Goal: Task Accomplishment & Management: Use online tool/utility

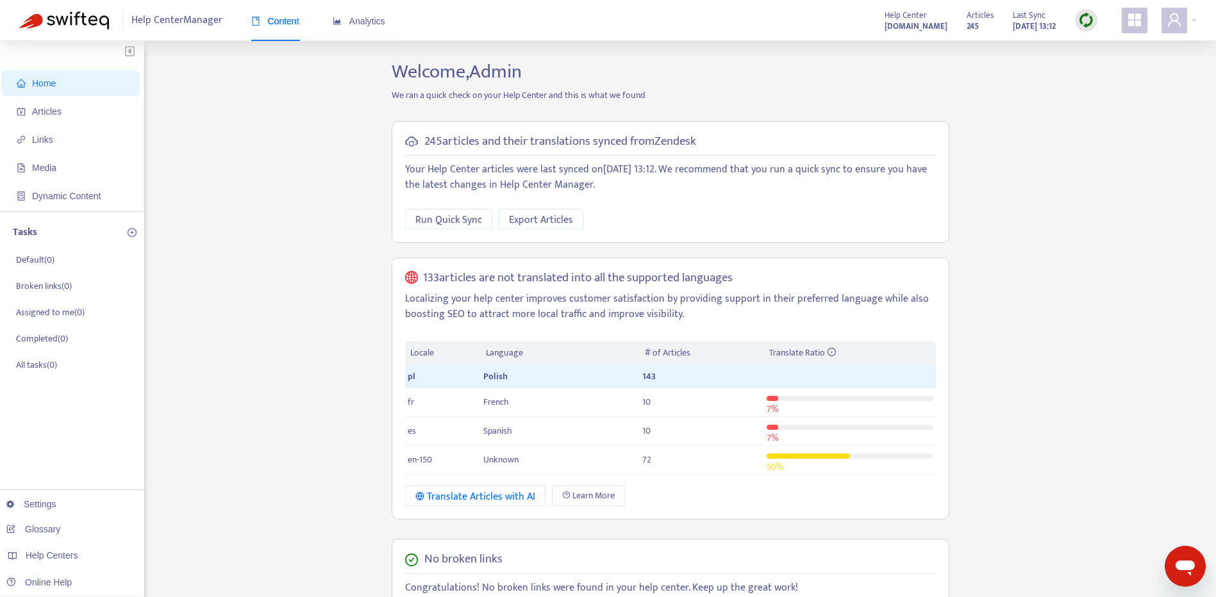
click at [1080, 21] on img at bounding box center [1086, 20] width 16 height 16
click at [1103, 70] on link "Full Sync" at bounding box center [1108, 67] width 46 height 15
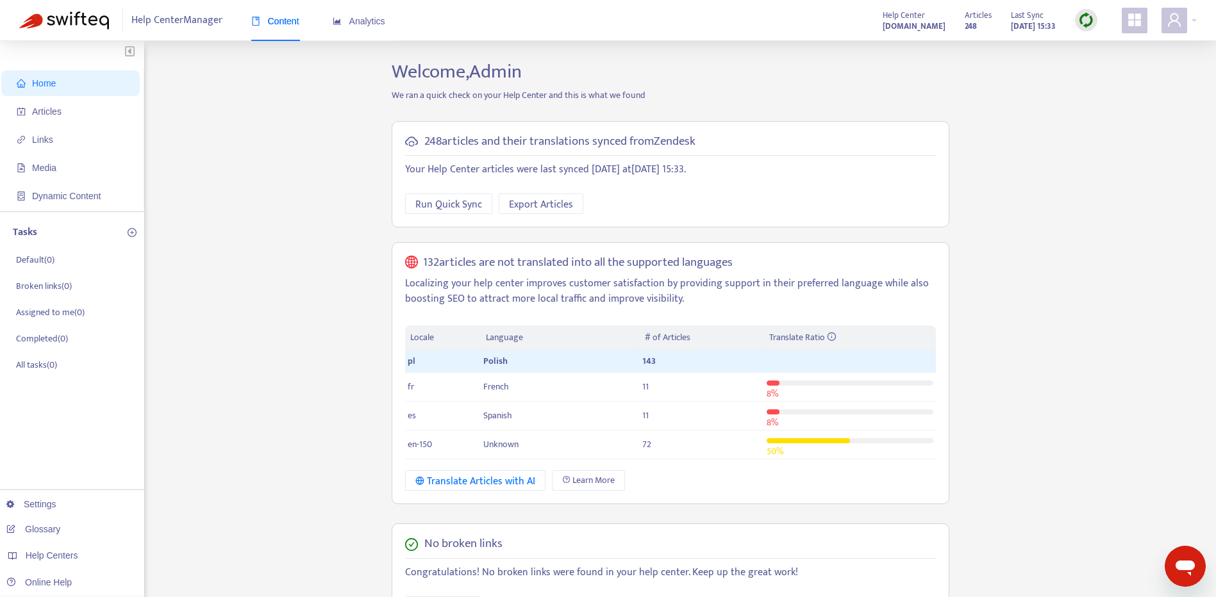
click at [1094, 15] on div at bounding box center [1086, 20] width 22 height 22
click at [1107, 72] on link "Full Sync" at bounding box center [1108, 67] width 46 height 15
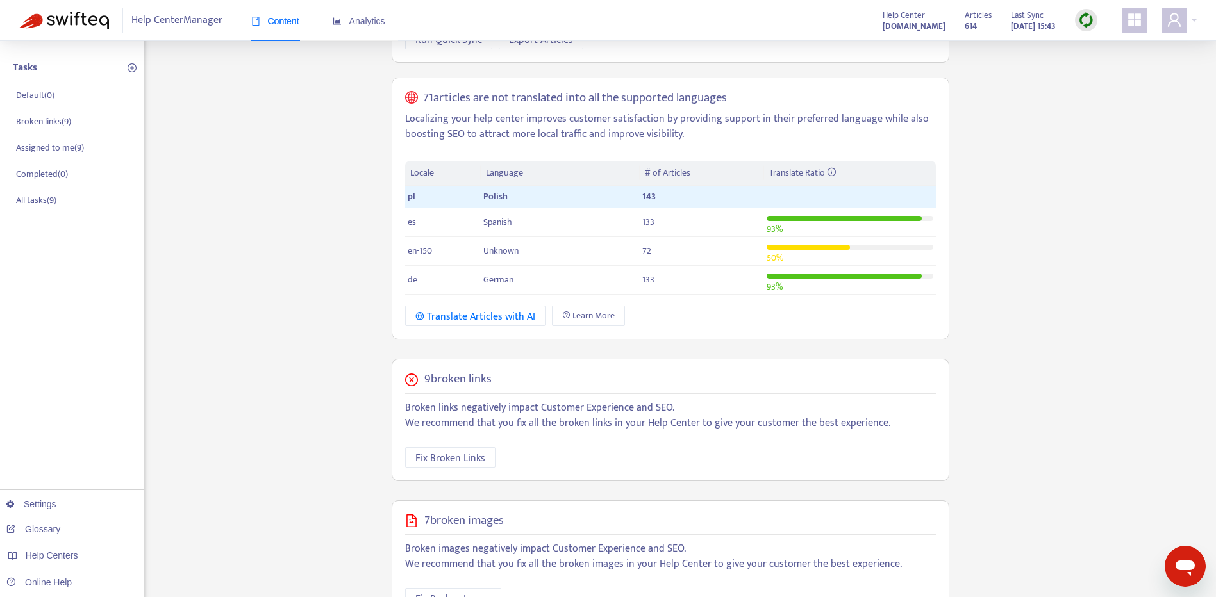
scroll to position [163, 0]
click at [1171, 17] on icon "user" at bounding box center [1174, 19] width 13 height 13
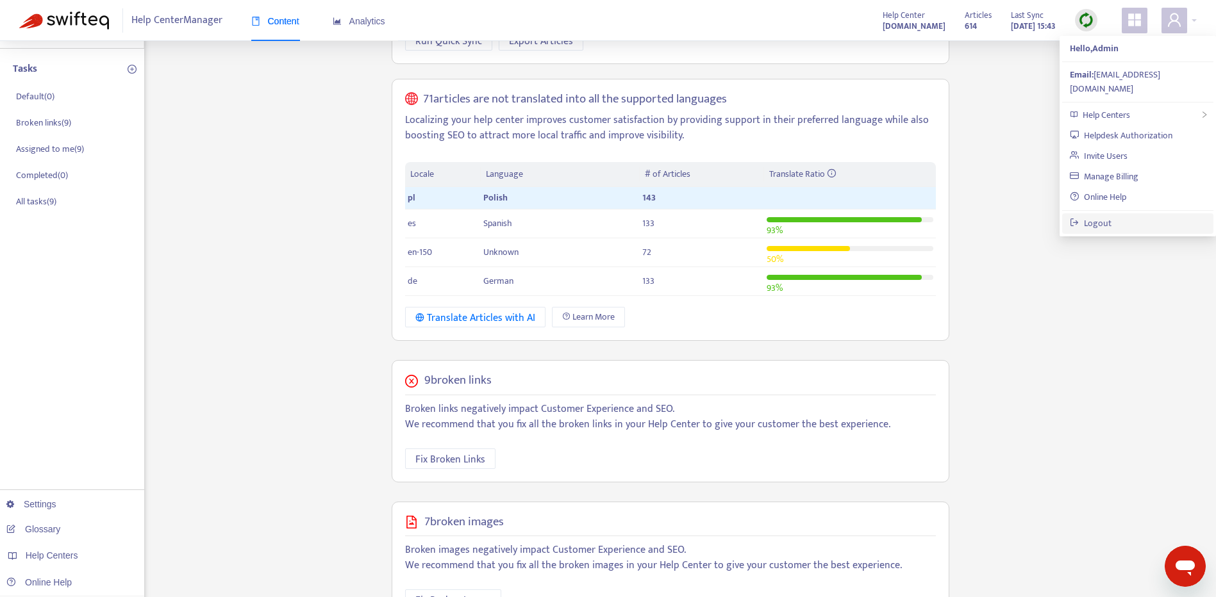
click at [1085, 218] on link "Logout" at bounding box center [1090, 223] width 42 height 15
